Goal: Check status: Check status

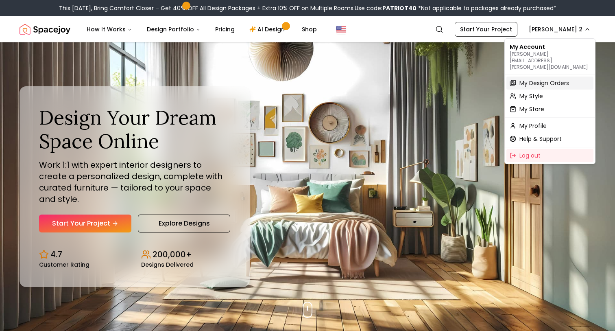
click at [535, 79] on span "My Design Orders" at bounding box center [544, 83] width 50 height 8
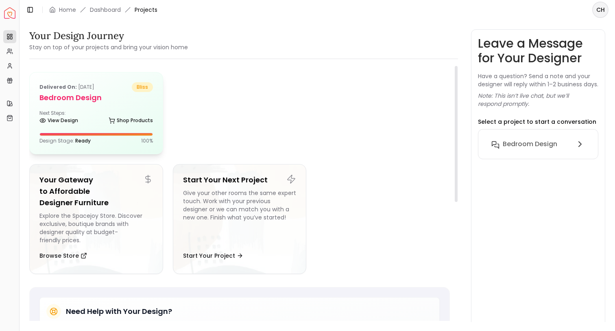
click at [94, 91] on p "Delivered on: [DATE]" at bounding box center [66, 87] width 55 height 10
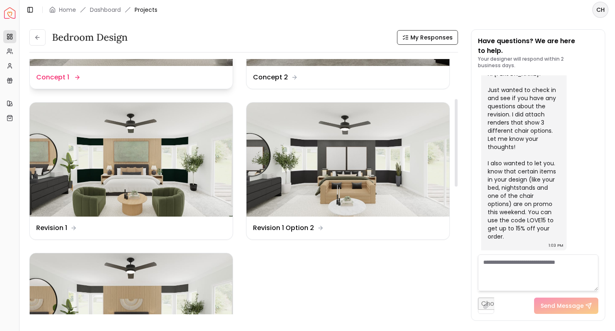
scroll to position [116, 0]
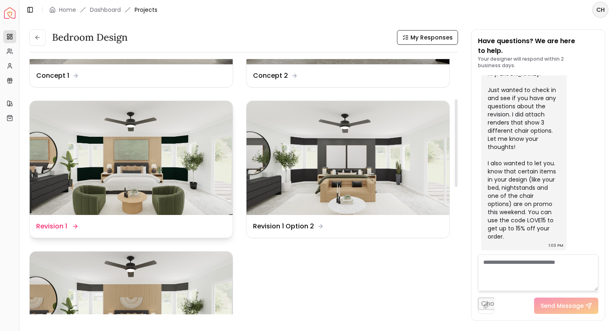
click at [138, 168] on img at bounding box center [131, 158] width 203 height 114
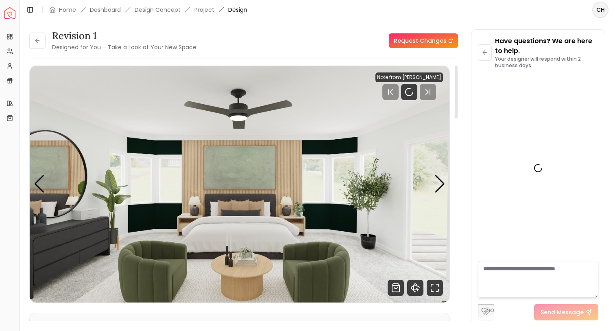
scroll to position [2357, 0]
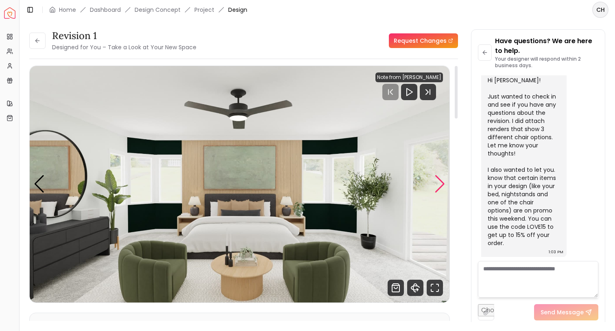
click at [438, 186] on div "Next slide" at bounding box center [439, 184] width 11 height 18
